Goal: Navigation & Orientation: Understand site structure

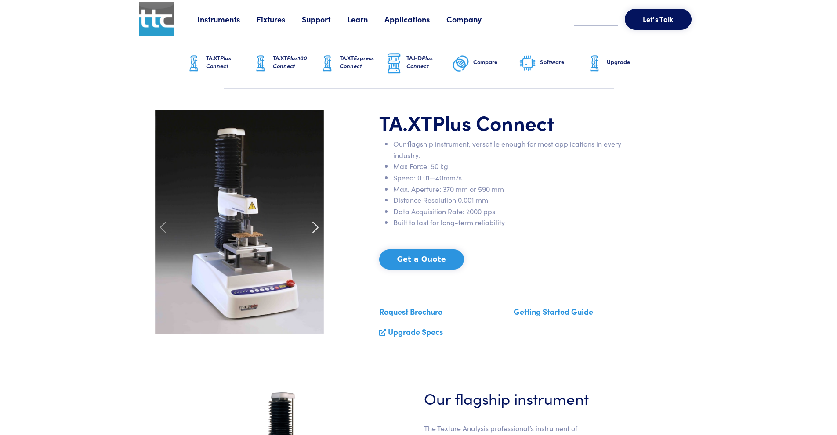
click at [315, 224] on span at bounding box center [315, 228] width 14 height 14
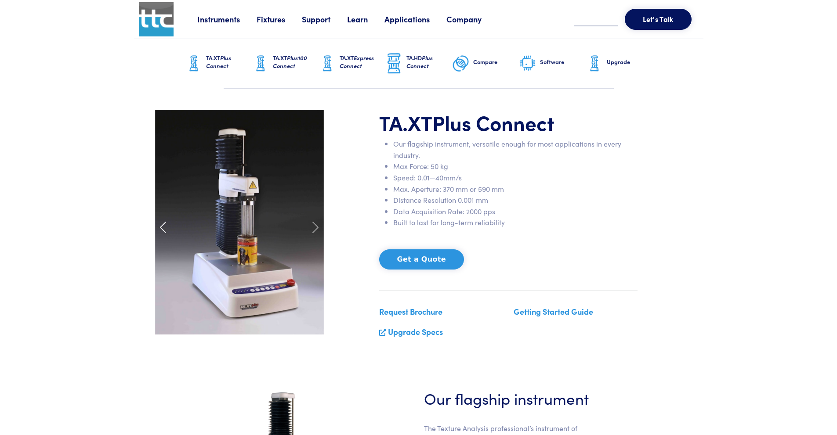
click at [162, 224] on span at bounding box center [163, 228] width 14 height 14
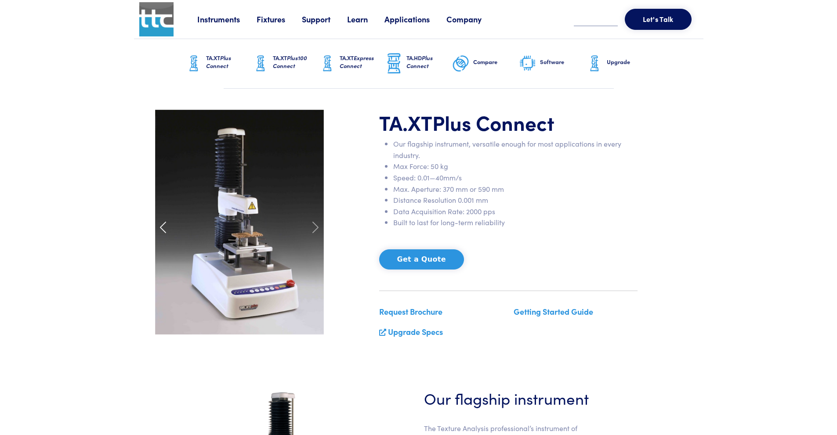
click at [163, 224] on span at bounding box center [163, 228] width 14 height 14
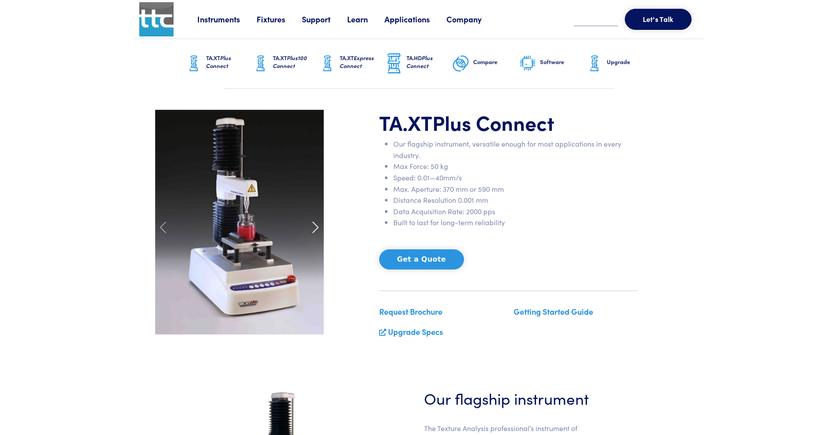
click at [316, 226] on span at bounding box center [315, 228] width 14 height 14
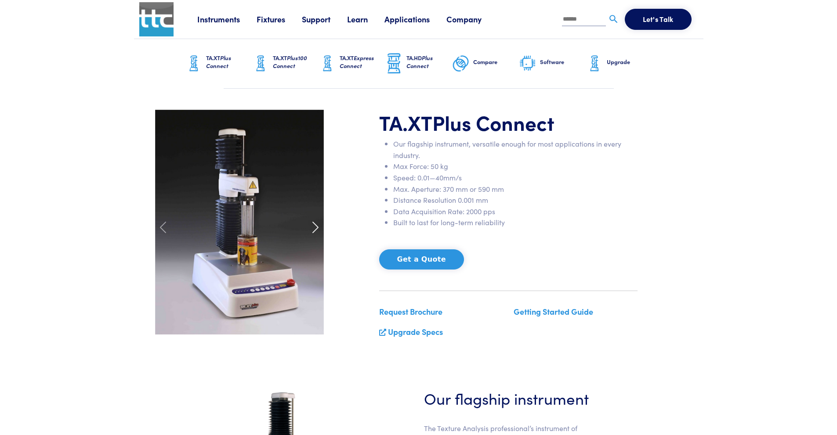
click at [315, 225] on span at bounding box center [315, 228] width 14 height 14
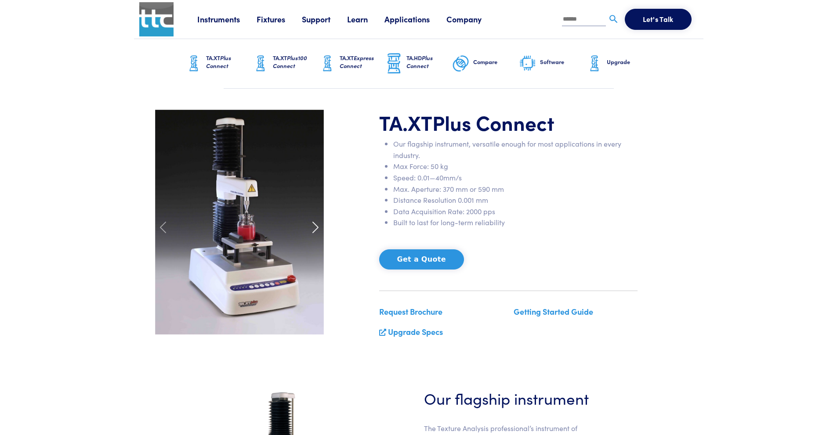
click at [315, 225] on span at bounding box center [315, 228] width 14 height 14
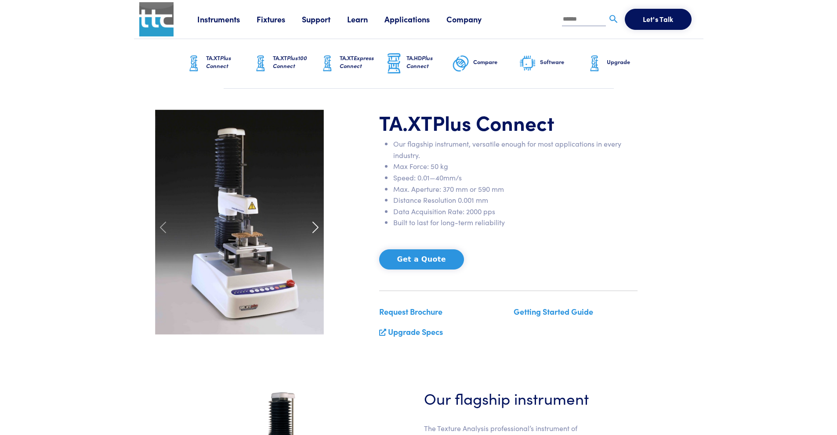
click at [315, 225] on span at bounding box center [315, 228] width 14 height 14
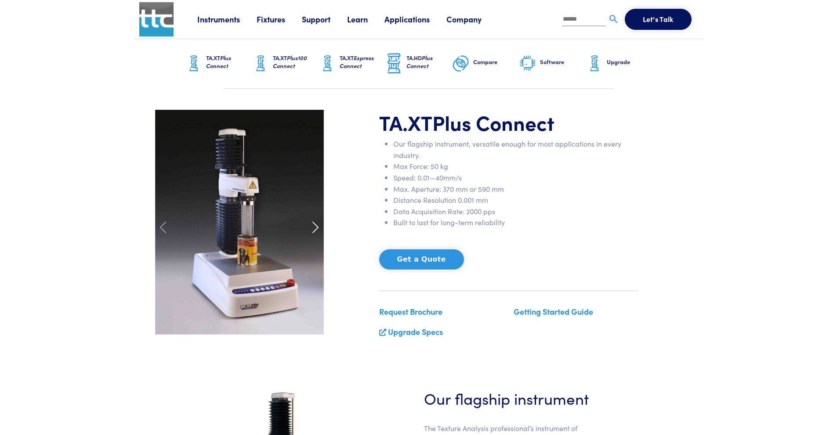
click at [315, 225] on span at bounding box center [315, 228] width 14 height 14
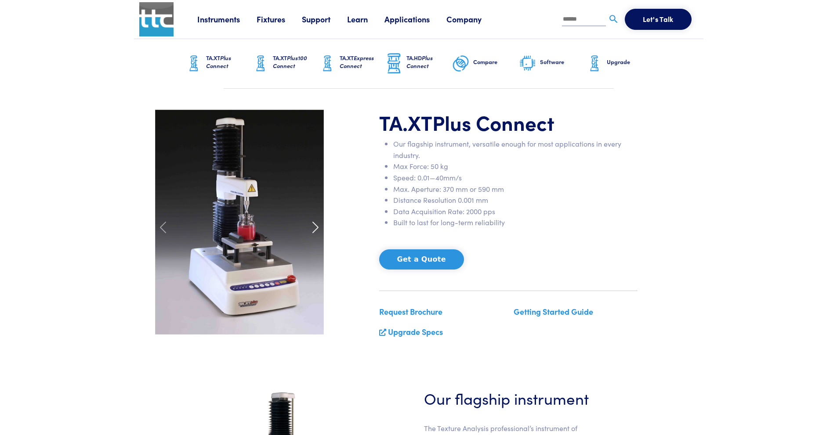
click at [315, 225] on span at bounding box center [315, 228] width 14 height 14
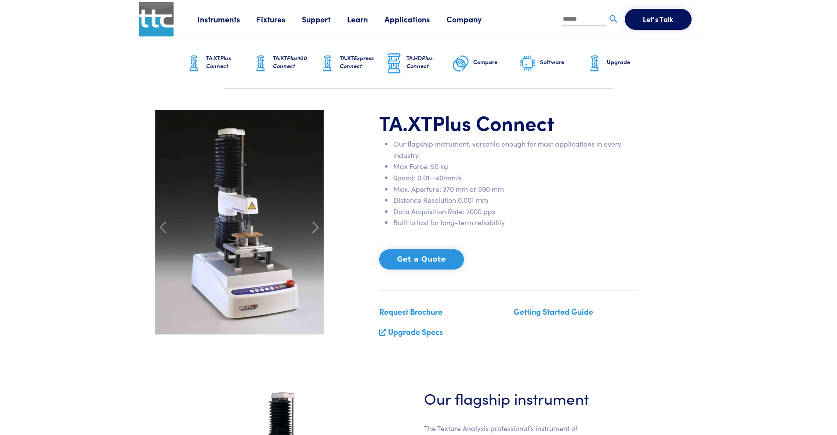
click at [158, 23] on img at bounding box center [156, 19] width 34 height 34
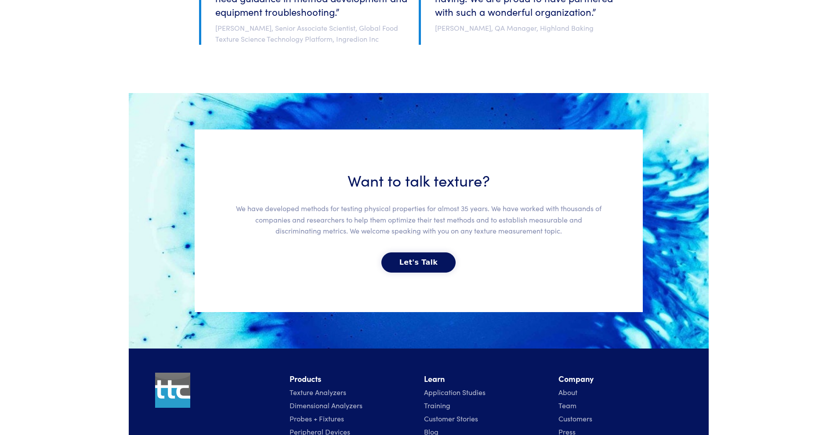
scroll to position [1911, 0]
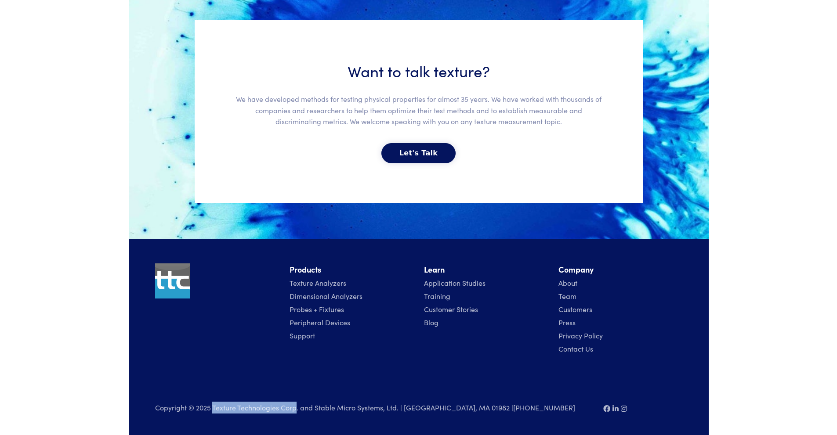
drag, startPoint x: 214, startPoint y: 408, endPoint x: 295, endPoint y: 402, distance: 81.5
click at [295, 402] on p "Copyright © 2025 Texture Technologies Corp. and Stable Micro Systems, Ltd. | [G…" at bounding box center [374, 408] width 438 height 12
copy p "Texture Technologies Corp"
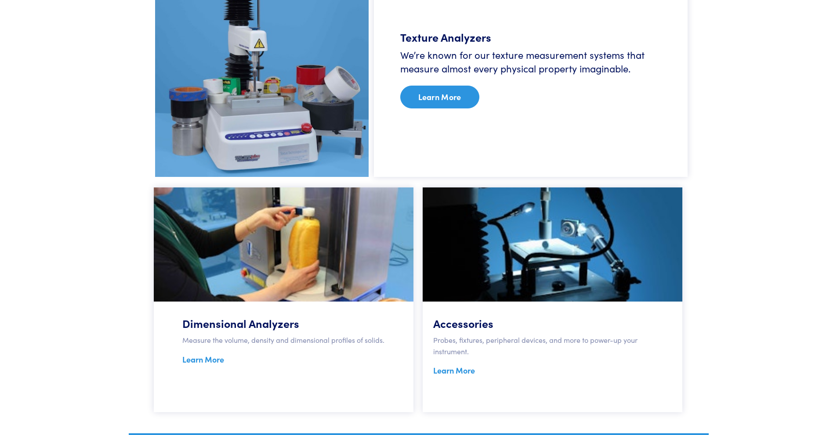
scroll to position [417, 0]
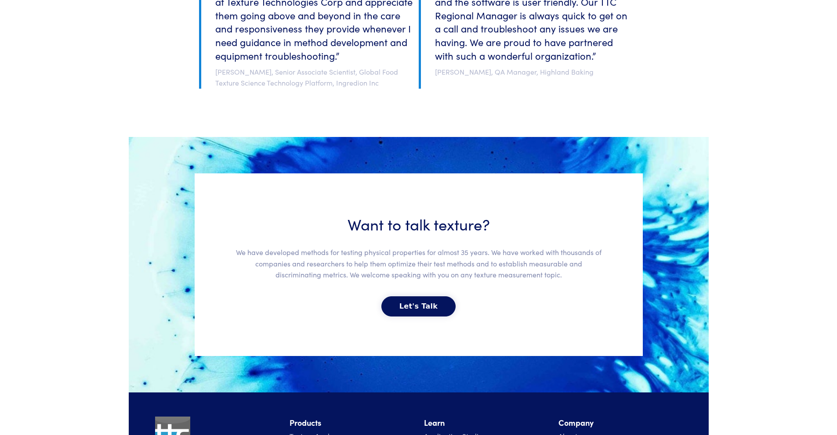
scroll to position [1911, 0]
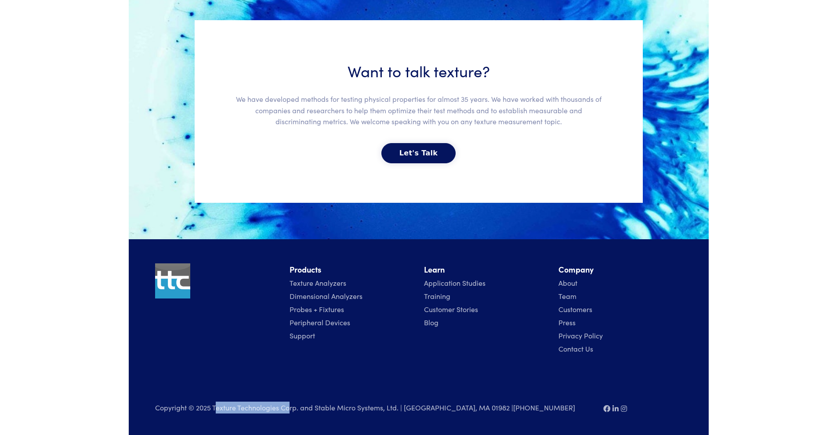
drag, startPoint x: 214, startPoint y: 406, endPoint x: 288, endPoint y: 406, distance: 73.8
click at [288, 406] on p "Copyright © 2025 Texture Technologies Corp. and Stable Micro Systems, Ltd. | [G…" at bounding box center [374, 408] width 438 height 12
click at [222, 402] on p "Copyright © 2025 Texture Technologies Corp. and Stable Micro Systems, Ltd. | [G…" at bounding box center [374, 408] width 438 height 12
drag, startPoint x: 212, startPoint y: 404, endPoint x: 296, endPoint y: 408, distance: 83.6
click at [296, 408] on p "Copyright © 2025 Texture Technologies Corp. and Stable Micro Systems, Ltd. | [G…" at bounding box center [374, 408] width 438 height 12
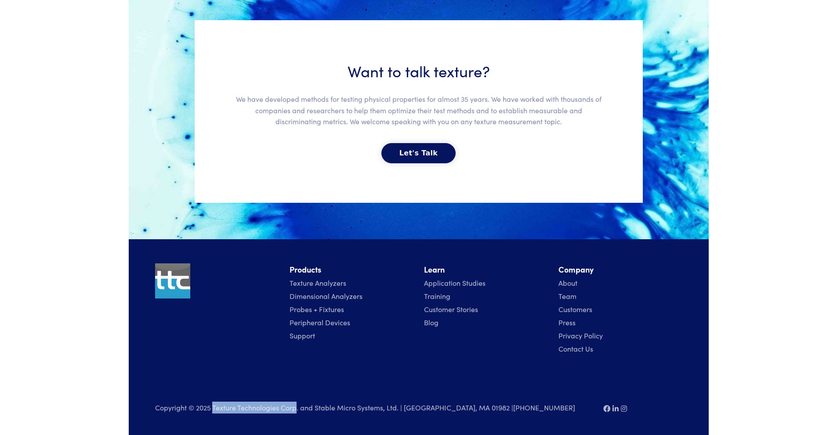
copy p "Texture Technologies Corp"
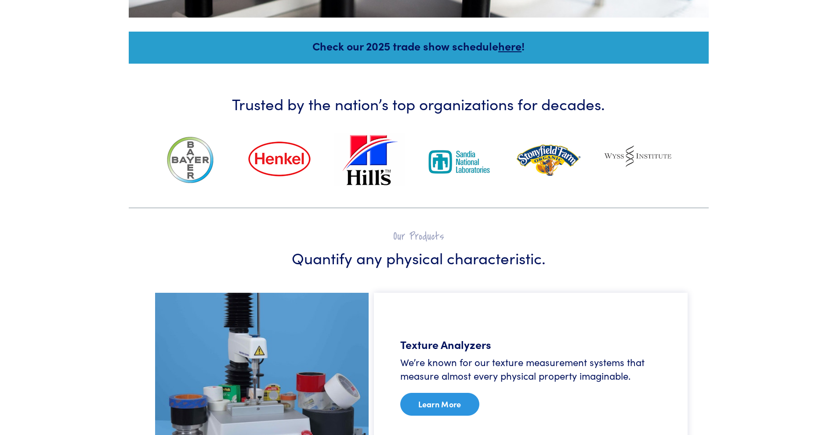
scroll to position [241, 0]
